Goal: Task Accomplishment & Management: Manage account settings

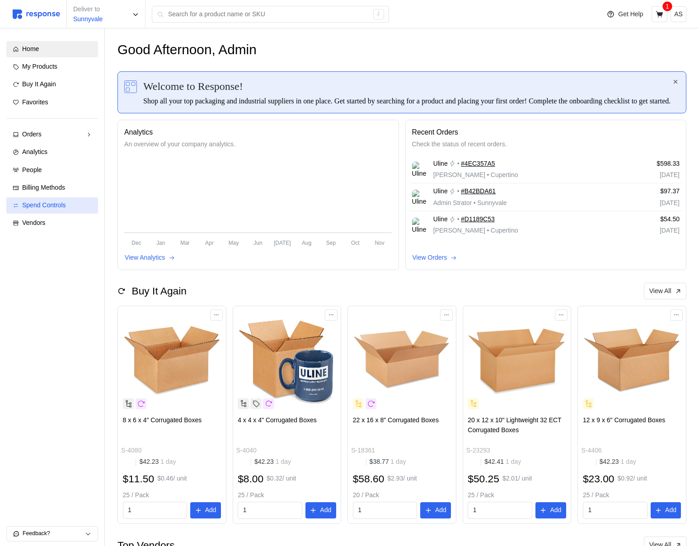
click at [52, 211] on link "Spend Controls" at bounding box center [52, 205] width 92 height 16
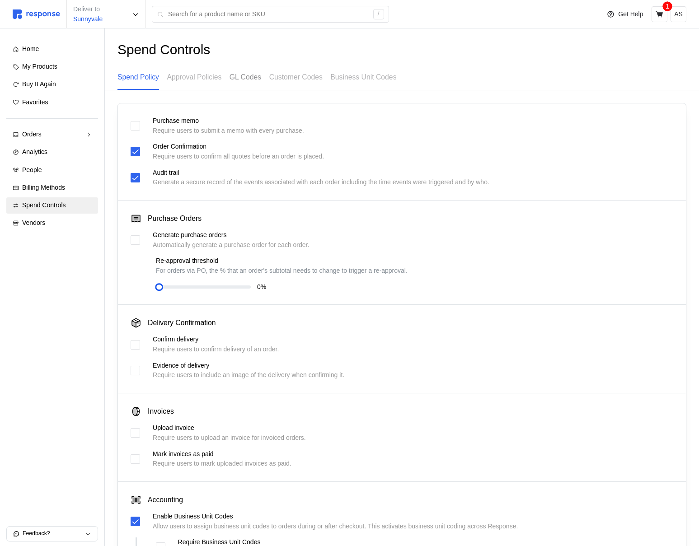
click at [261, 75] on p "GL Codes" at bounding box center [245, 76] width 32 height 11
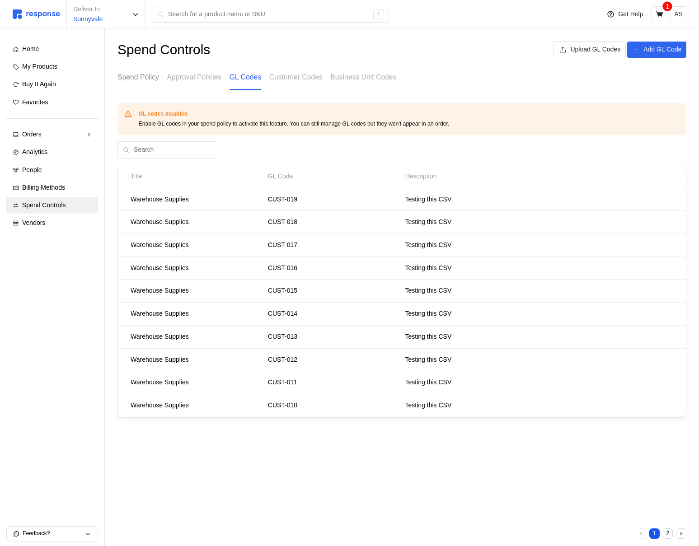
click at [141, 79] on p "Spend Policy" at bounding box center [138, 76] width 42 height 11
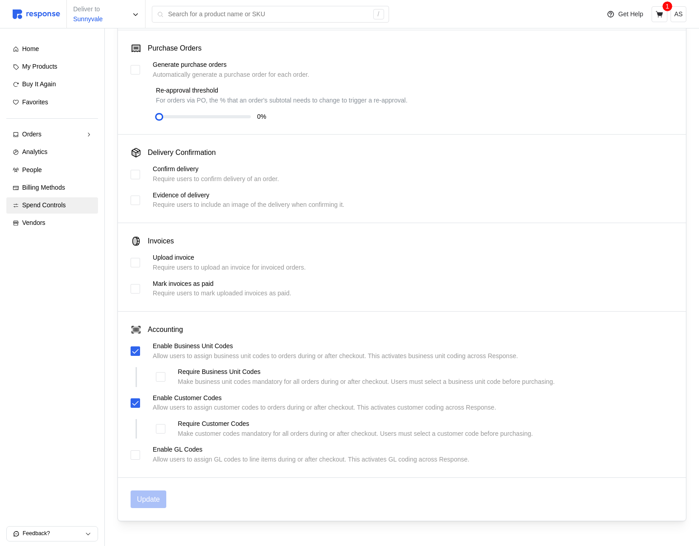
scroll to position [183, 0]
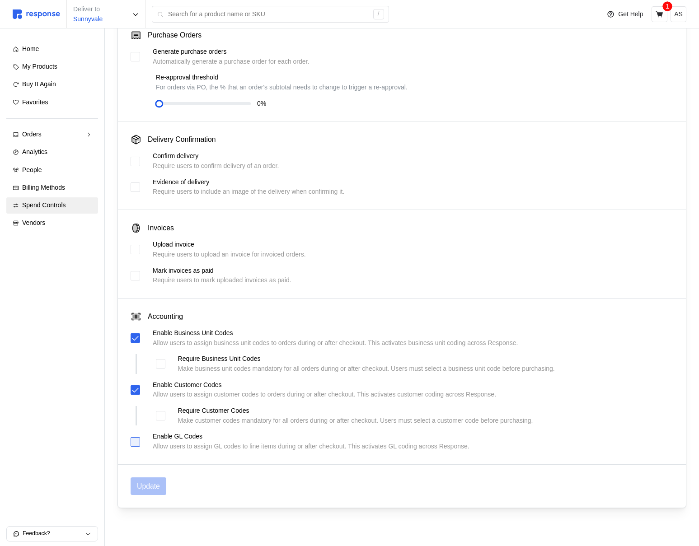
click at [136, 444] on div at bounding box center [135, 441] width 9 height 9
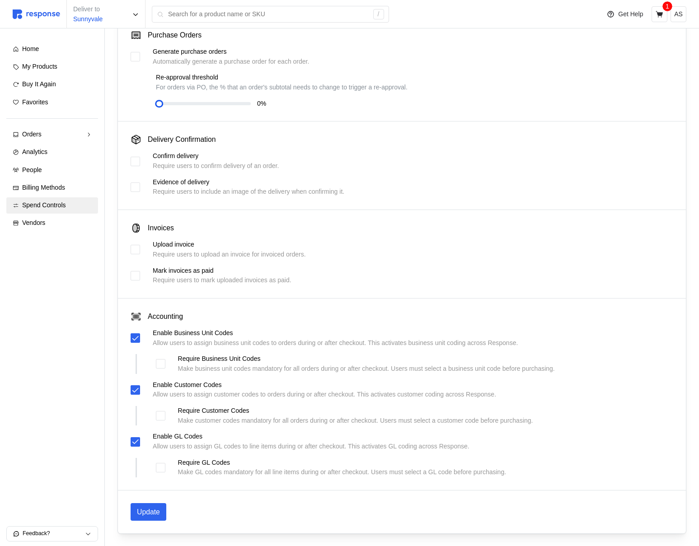
drag, startPoint x: 159, startPoint y: 420, endPoint x: 159, endPoint y: 432, distance: 12.2
click at [159, 420] on div at bounding box center [160, 415] width 9 height 9
click at [159, 464] on div at bounding box center [160, 467] width 9 height 9
click at [164, 365] on div at bounding box center [160, 363] width 9 height 9
click at [148, 515] on p "Update" at bounding box center [148, 511] width 23 height 11
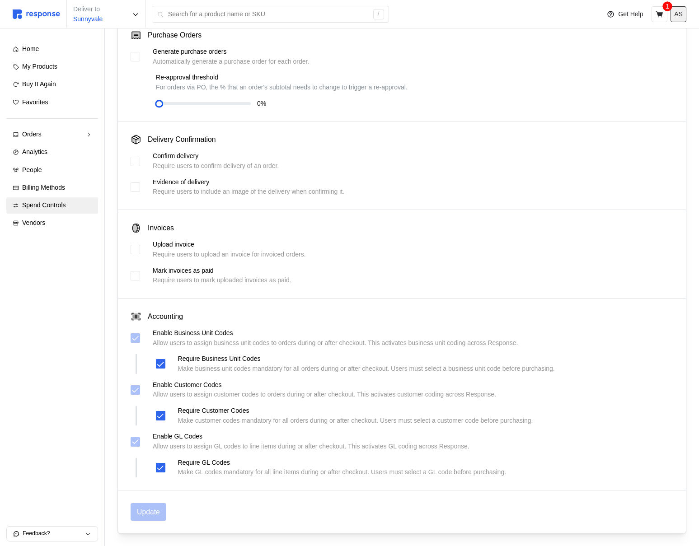
click at [678, 15] on p "AS" at bounding box center [678, 14] width 9 height 10
click at [655, 50] on p "Logout" at bounding box center [651, 52] width 58 height 10
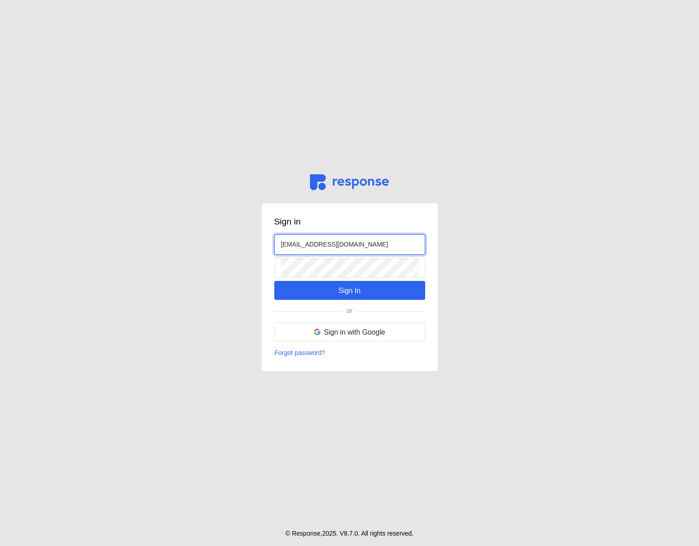
click at [295, 245] on input "[EMAIL_ADDRESS][DOMAIN_NAME]" at bounding box center [349, 244] width 137 height 19
type input "[EMAIL_ADDRESS][DOMAIN_NAME]"
